Goal: Information Seeking & Learning: Find specific fact

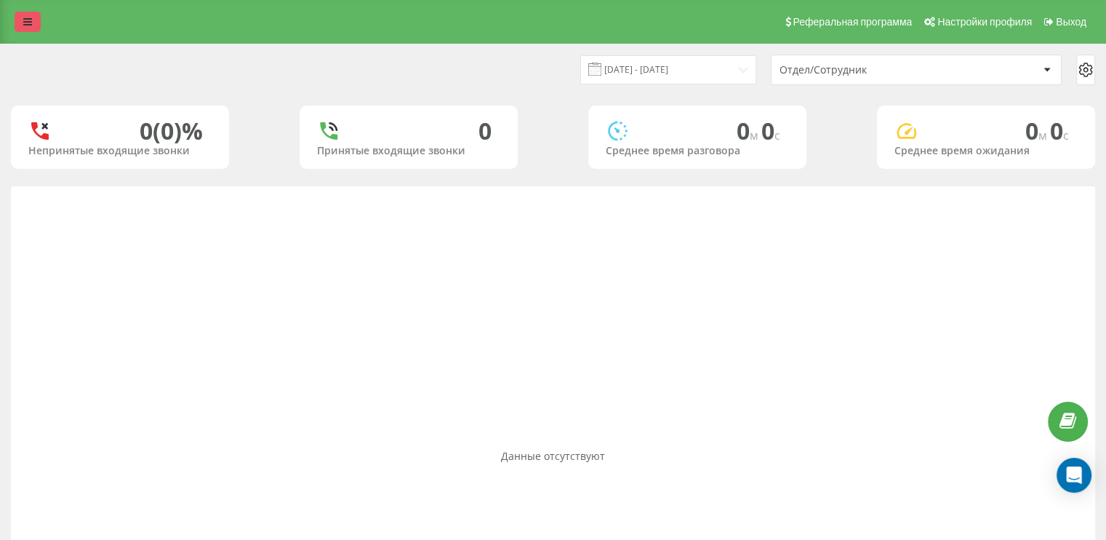
click at [31, 22] on icon at bounding box center [27, 22] width 9 height 10
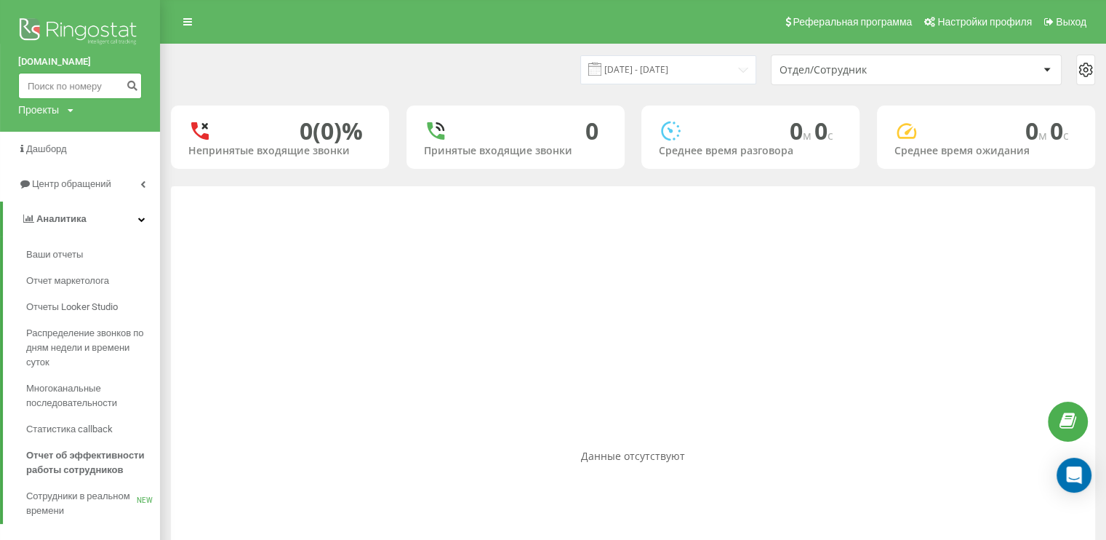
click at [57, 75] on input at bounding box center [80, 86] width 124 height 26
paste input "380938253122"
type input "380938253122"
click at [137, 90] on button "submit" at bounding box center [132, 86] width 20 height 26
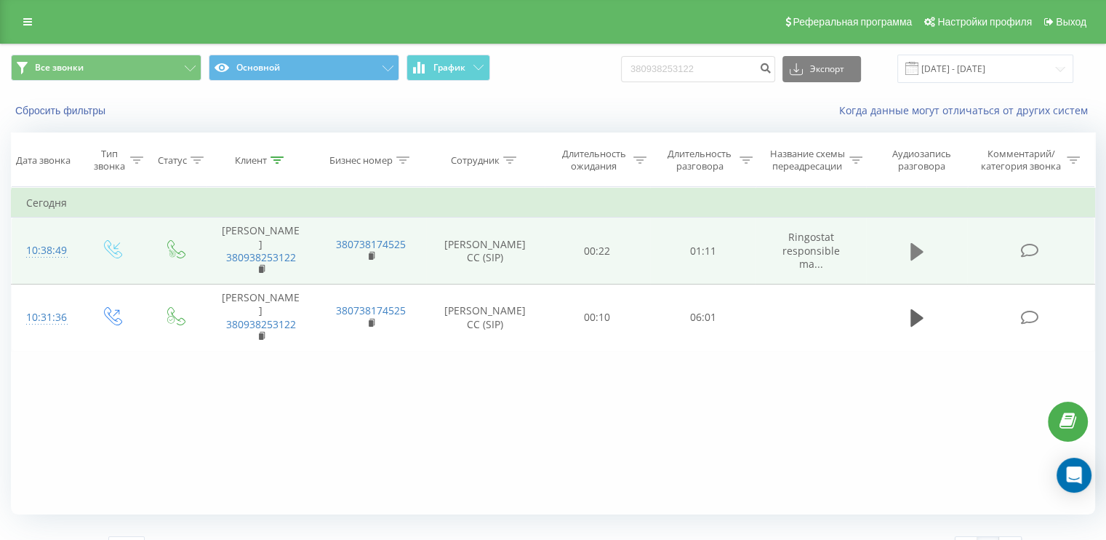
click at [918, 244] on icon at bounding box center [917, 251] width 13 height 17
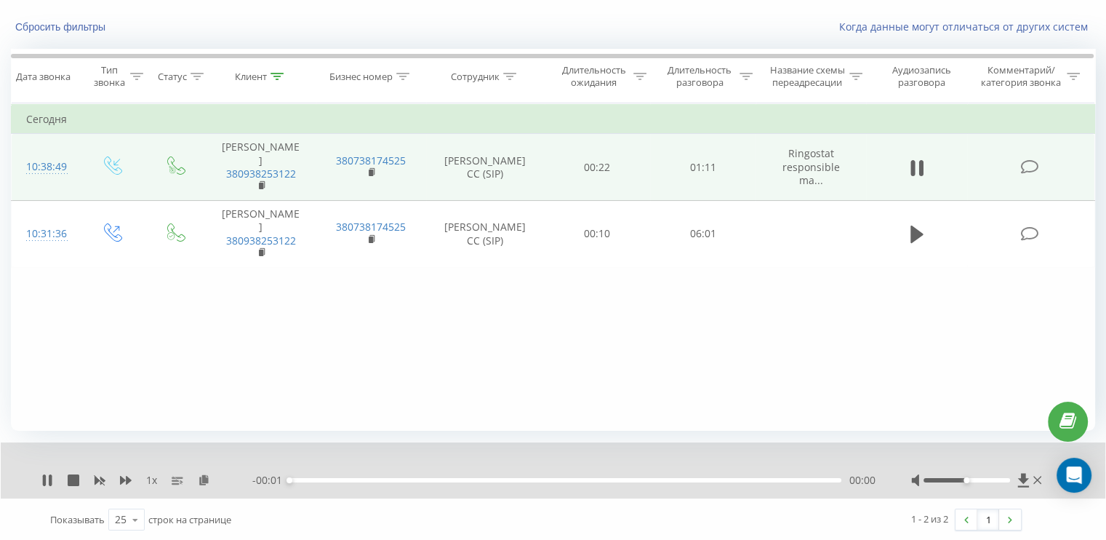
scroll to position [84, 0]
click at [308, 480] on div "00:02" at bounding box center [565, 479] width 552 height 4
click at [324, 478] on div "00:04" at bounding box center [565, 479] width 552 height 4
click at [206, 479] on icon at bounding box center [204, 478] width 12 height 10
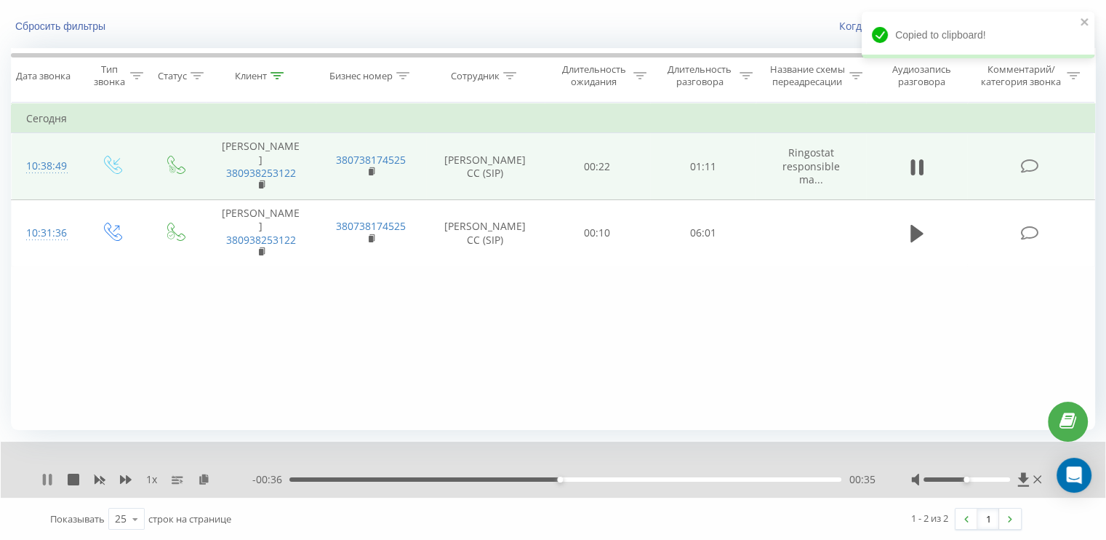
click at [50, 482] on icon at bounding box center [50, 479] width 3 height 12
